Goal: Find specific page/section: Find specific page/section

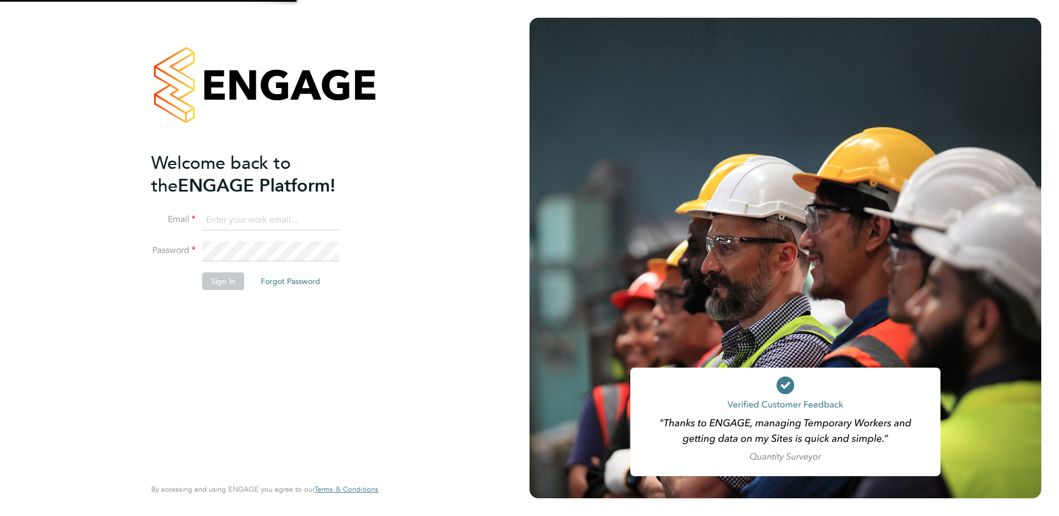
type input "Kerry.Cattle@ncclondon.ac.uk"
click at [238, 281] on button "Sign In" at bounding box center [223, 281] width 42 height 18
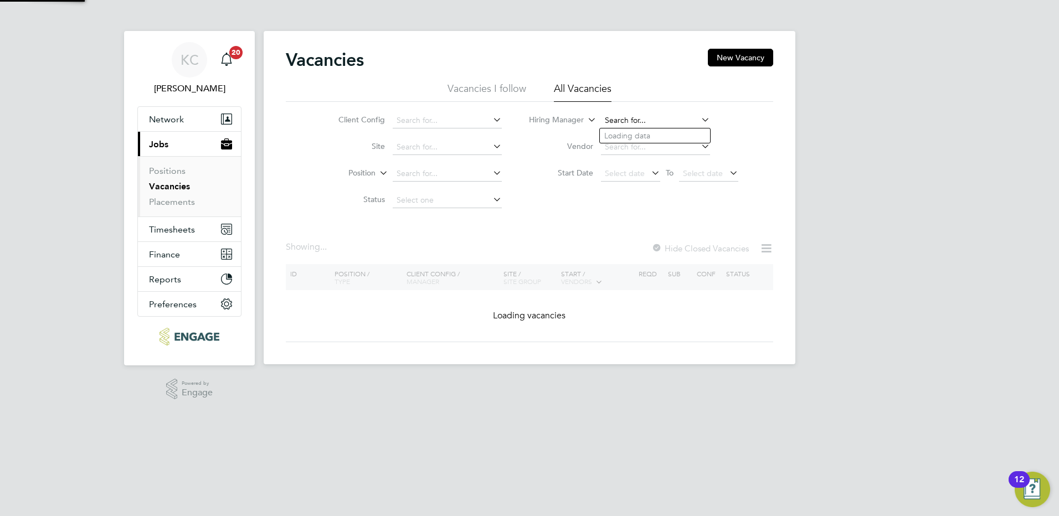
click at [637, 126] on input at bounding box center [655, 121] width 109 height 16
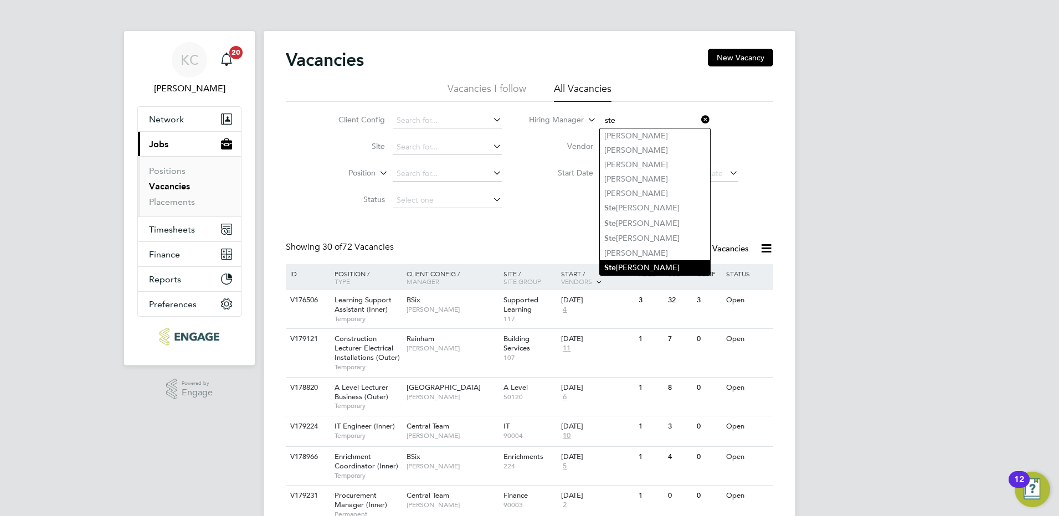
click at [638, 261] on li "Ste phen Brayshaw" at bounding box center [655, 267] width 110 height 15
type input "[PERSON_NAME]"
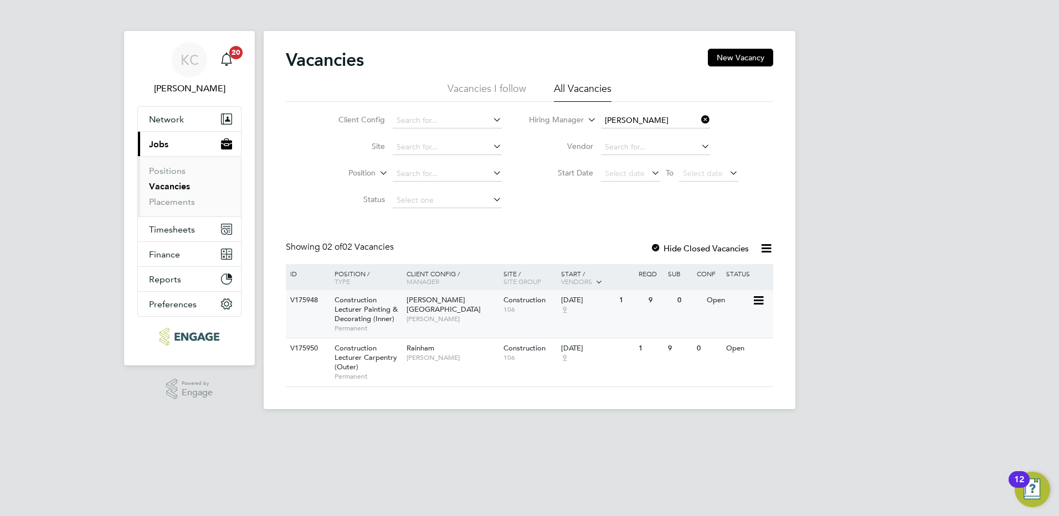
click at [367, 324] on span "Permanent" at bounding box center [367, 328] width 66 height 9
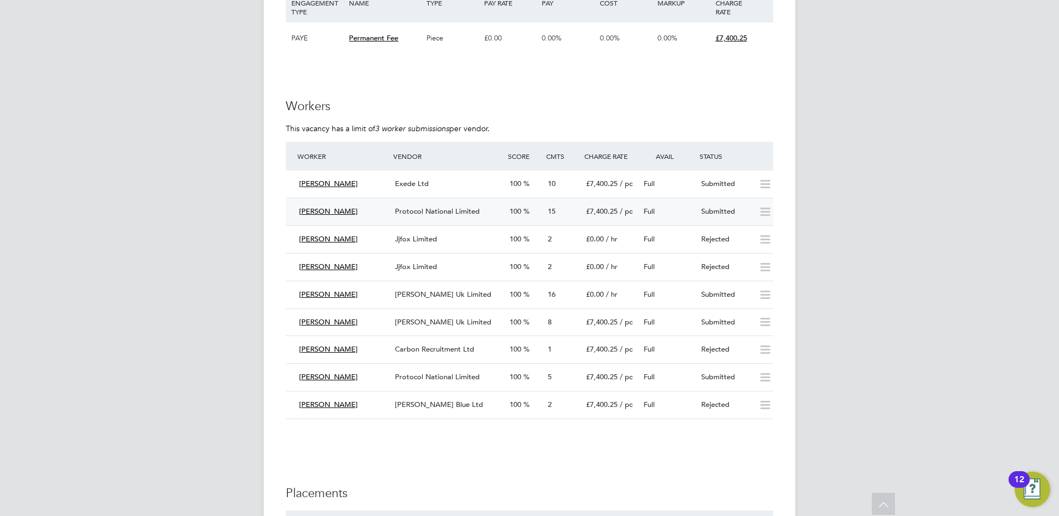
click at [417, 211] on span "Protocol National Limited" at bounding box center [437, 211] width 85 height 9
